Goal: Find contact information: Find contact information

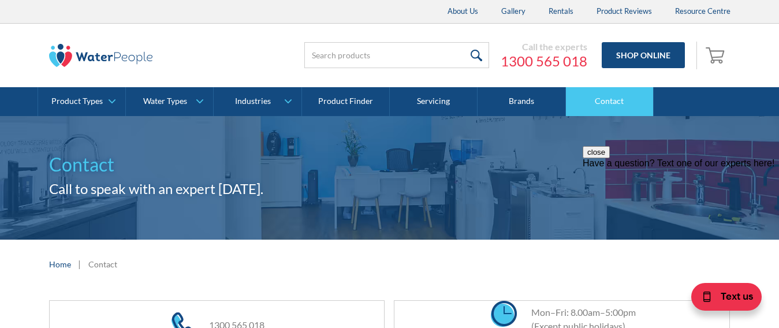
click at [613, 103] on link "Contact" at bounding box center [610, 101] width 88 height 29
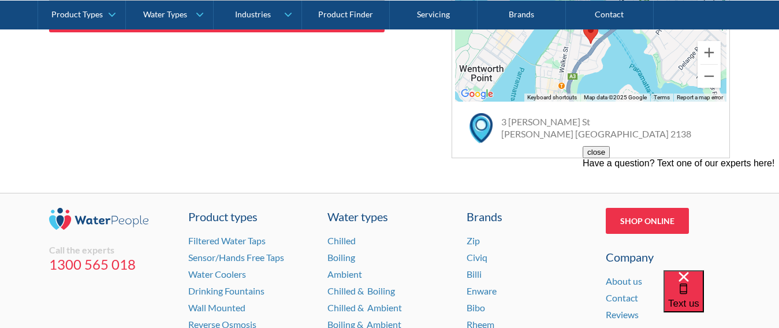
scroll to position [970, 0]
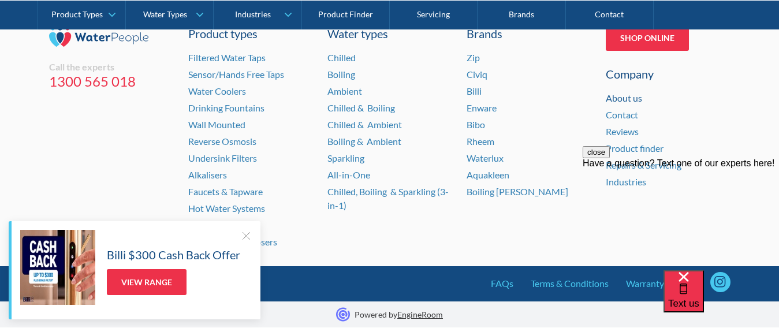
click at [626, 99] on link "About us" at bounding box center [624, 97] width 36 height 11
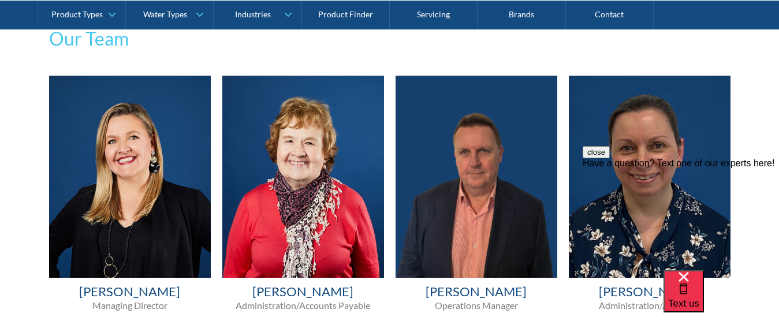
scroll to position [704, 0]
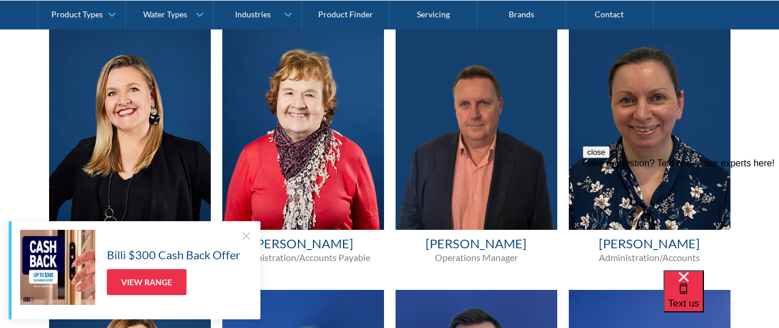
click at [242, 231] on div at bounding box center [246, 236] width 12 height 12
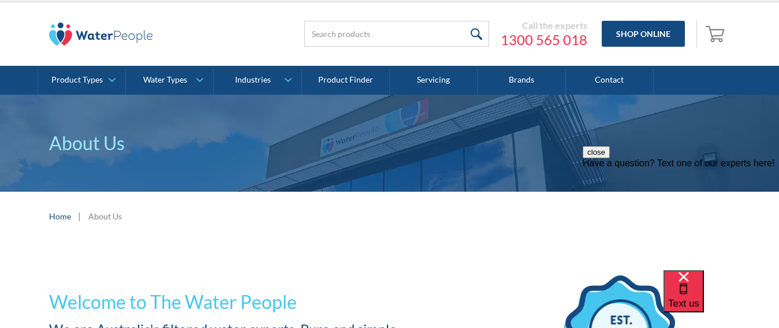
scroll to position [0, 0]
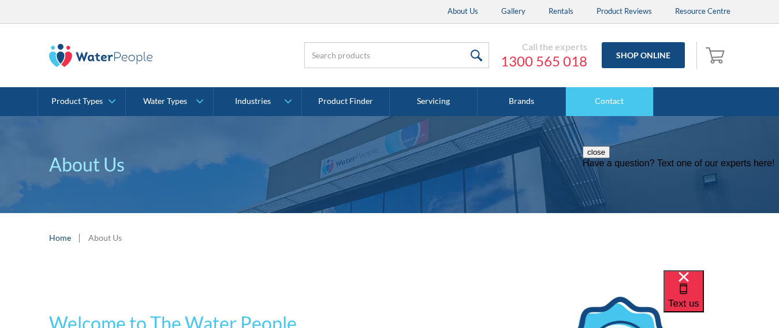
click at [605, 106] on link "Contact" at bounding box center [610, 101] width 88 height 29
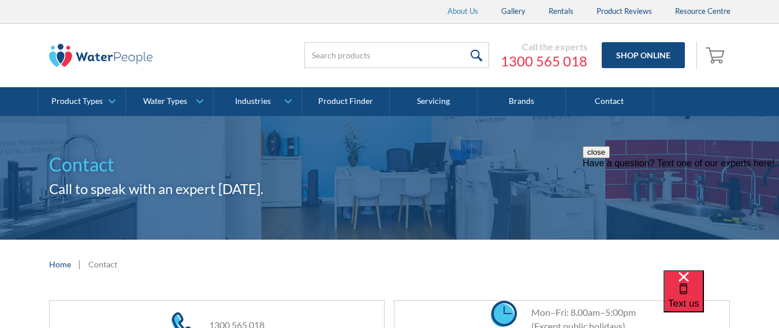
click at [466, 7] on link "About Us" at bounding box center [463, 11] width 54 height 23
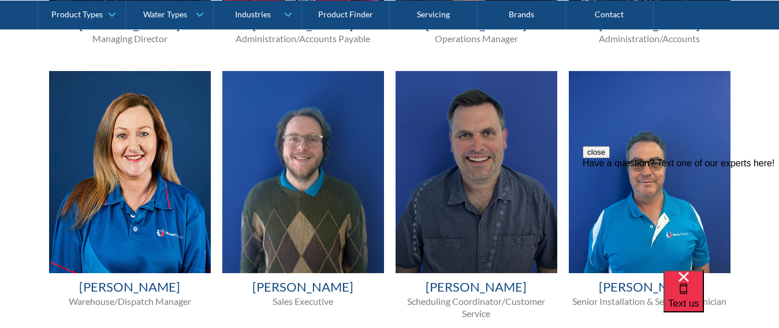
scroll to position [925, 0]
